Goal: Book appointment/travel/reservation

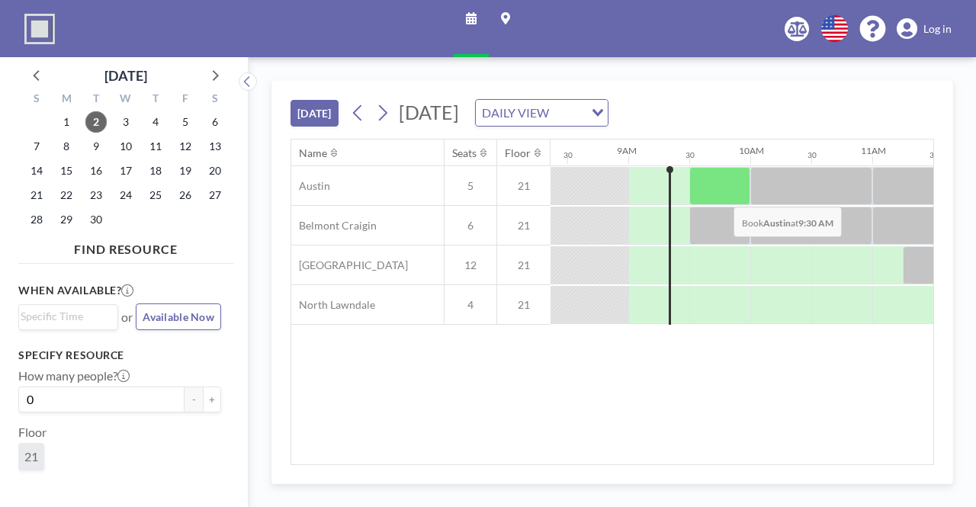
scroll to position [0, 1037]
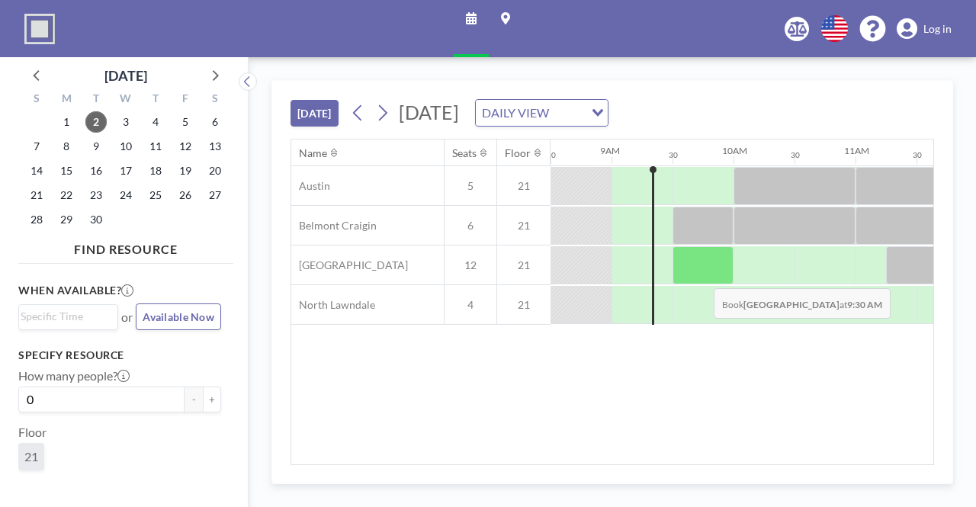
click at [701, 275] on div at bounding box center [702, 265] width 61 height 38
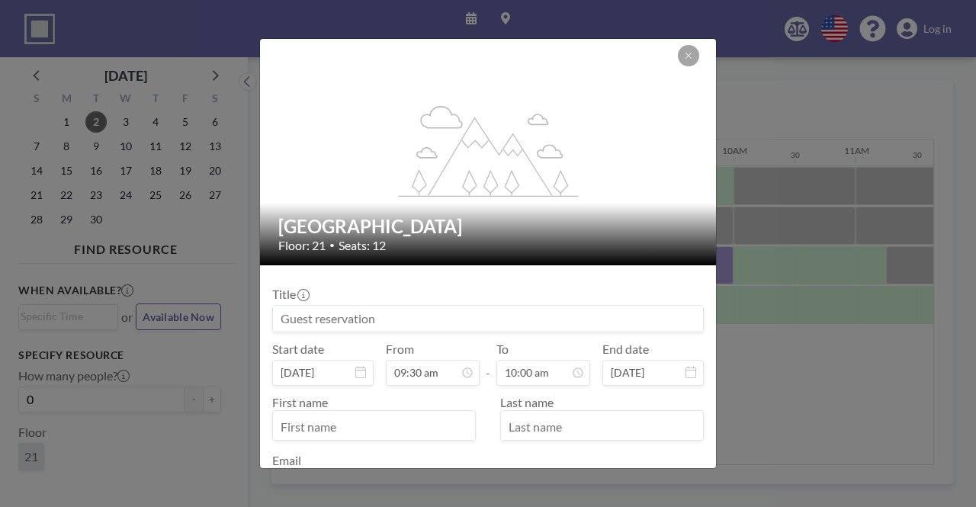
click at [500, 321] on input at bounding box center [488, 319] width 430 height 26
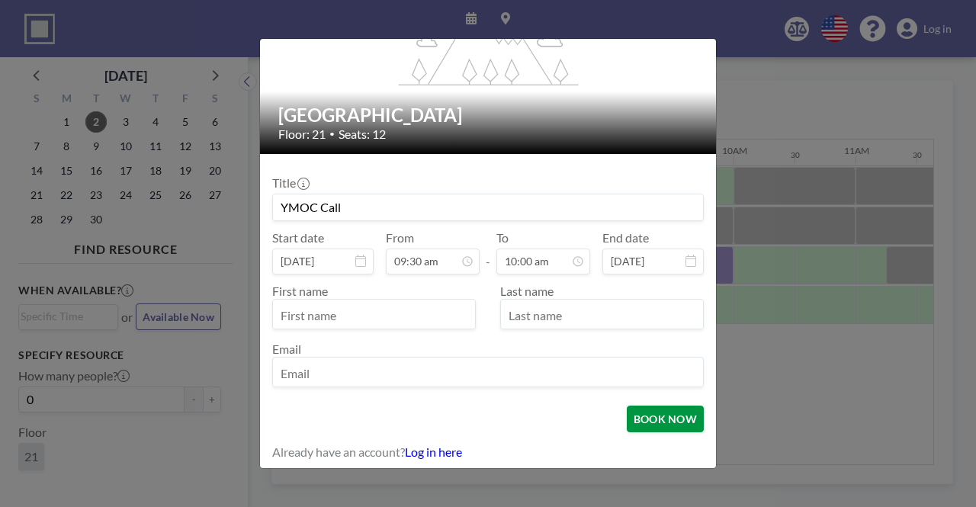
type input "YMOC Call"
click at [630, 422] on button "BOOK NOW" at bounding box center [665, 419] width 77 height 27
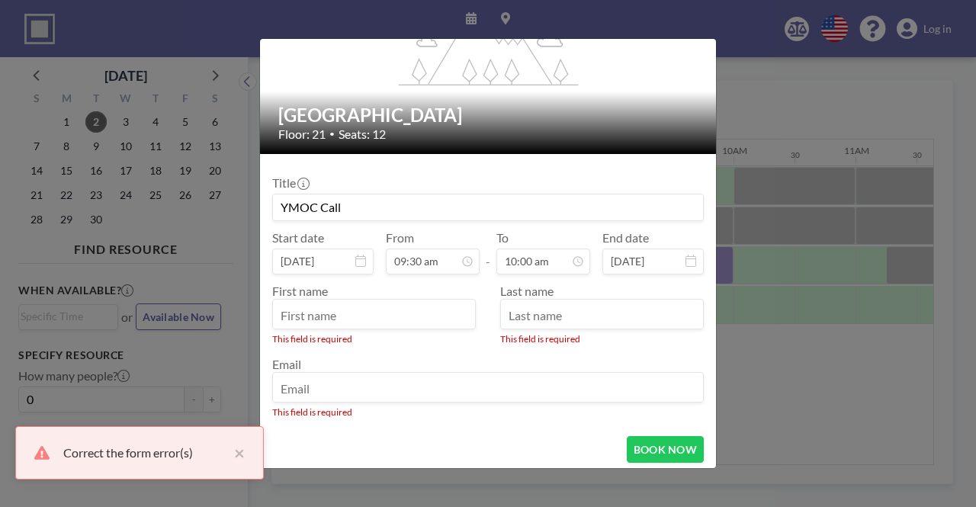
click at [378, 312] on input "text" at bounding box center [374, 316] width 202 height 26
type input "[PERSON_NAME]"
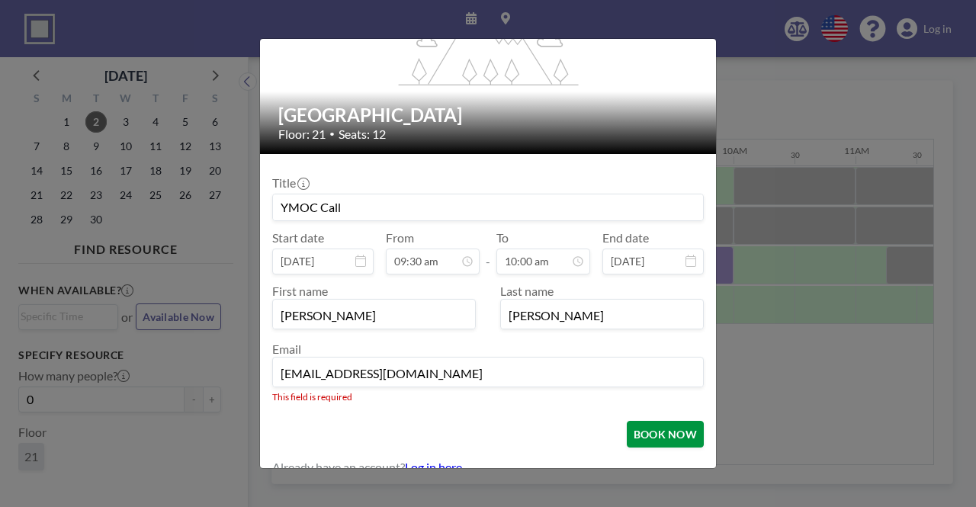
type input "[EMAIL_ADDRESS][DOMAIN_NAME]"
click at [647, 434] on form "Title YMOC Call Start date [DATE] From 09:30 am - To 10:00 am End date [DATE] F…" at bounding box center [488, 320] width 456 height 333
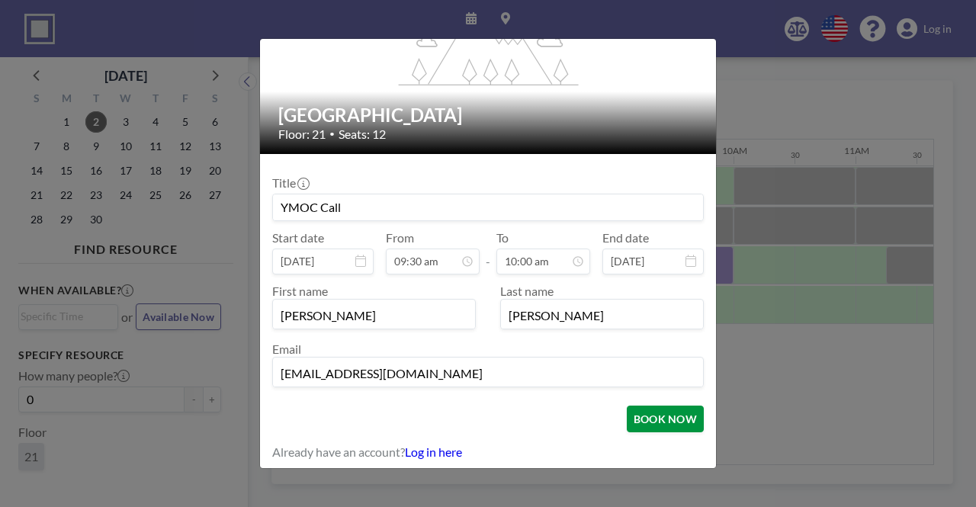
click at [652, 424] on button "BOOK NOW" at bounding box center [665, 419] width 77 height 27
